Goal: Information Seeking & Learning: Learn about a topic

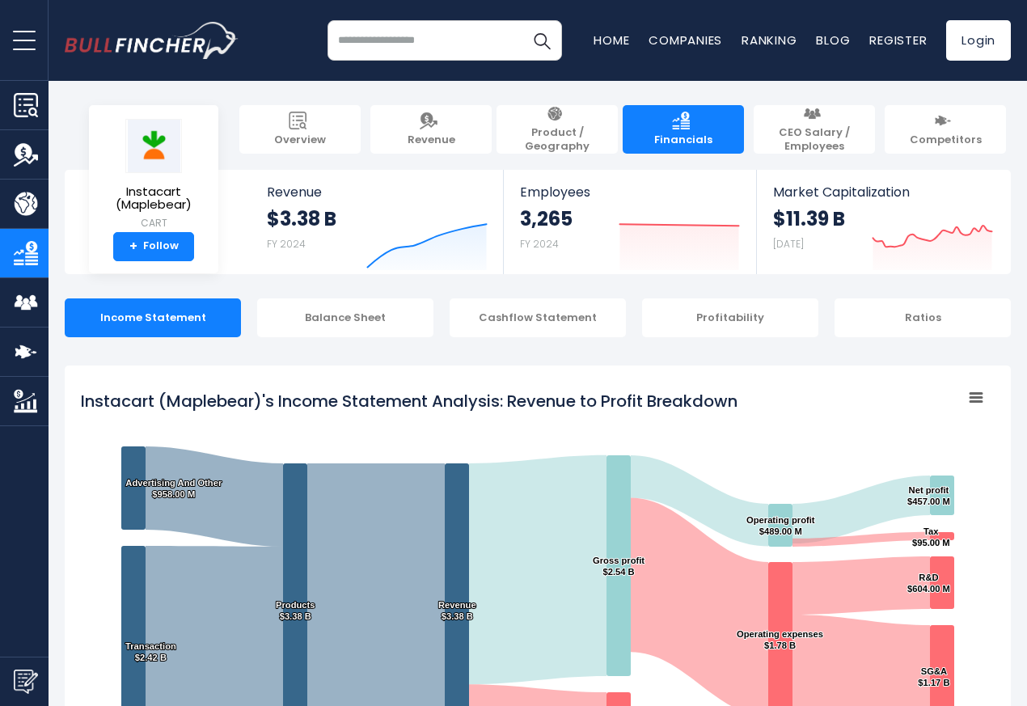
scroll to position [875, 0]
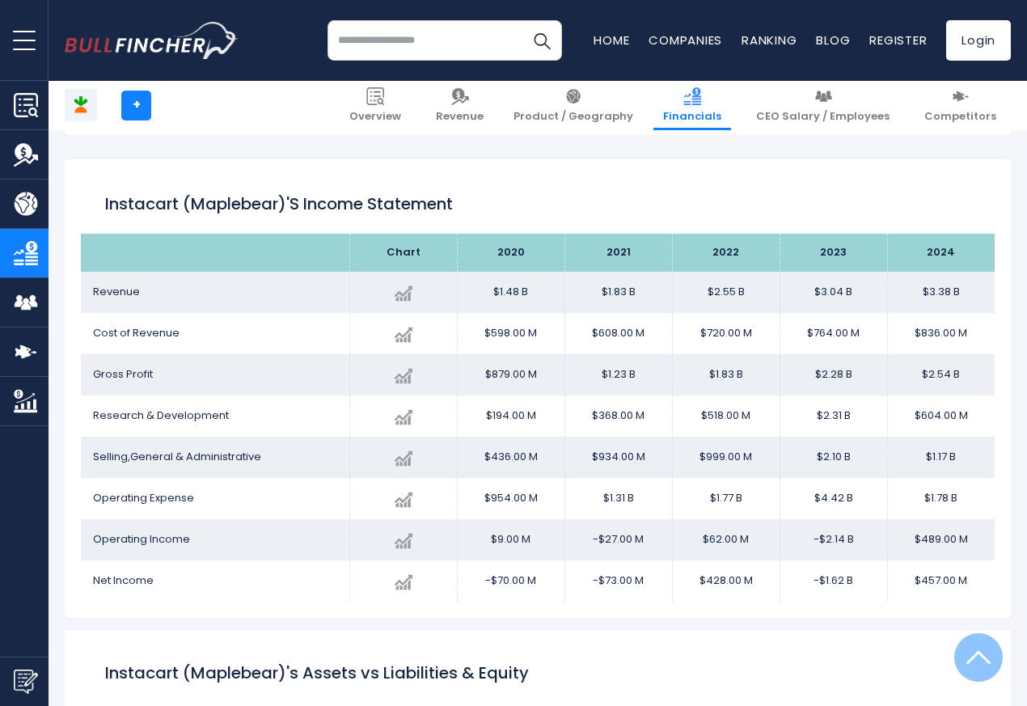
scroll to position [875, 0]
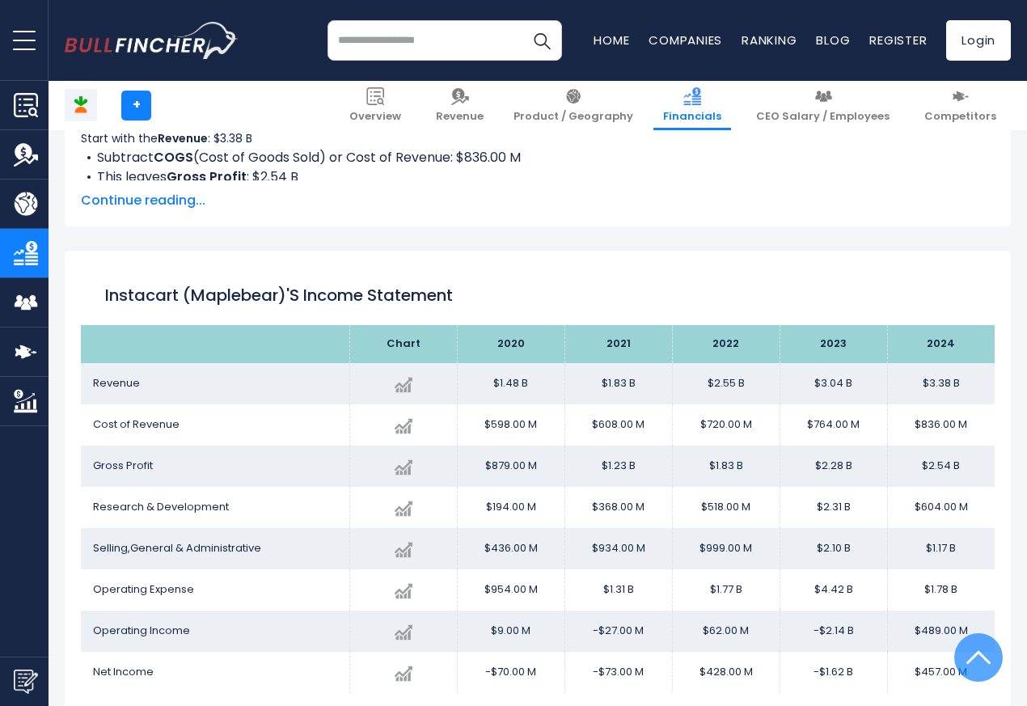
scroll to position [875, 0]
